Goal: Transaction & Acquisition: Purchase product/service

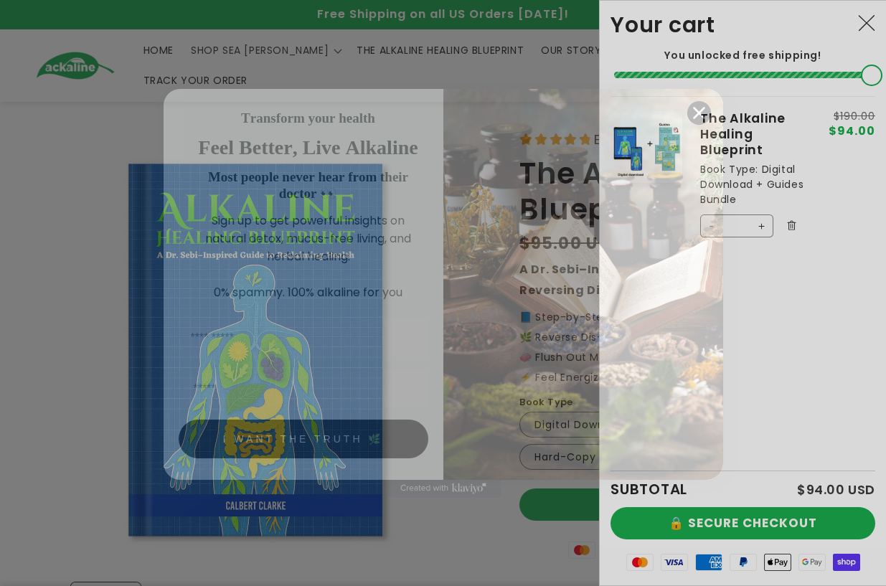
click at [696, 113] on circle "Close dialog" at bounding box center [698, 113] width 24 height 24
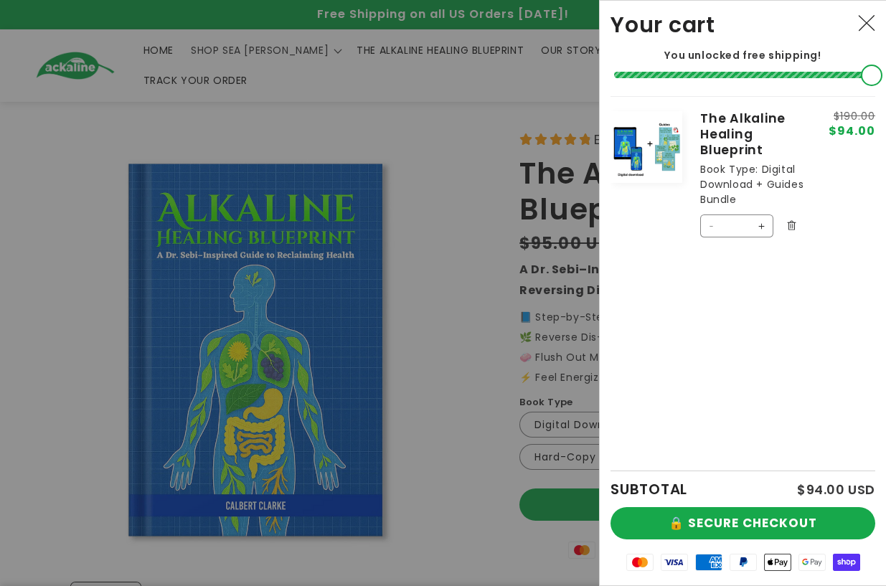
click at [709, 223] on button "Decrease quantity for The Alkaline Healing Blueprint" at bounding box center [712, 225] width 23 height 23
type input "*"
click at [757, 521] on button "🔒 SECURE CHECKOUT" at bounding box center [742, 523] width 265 height 32
